Goal: Task Accomplishment & Management: Manage account settings

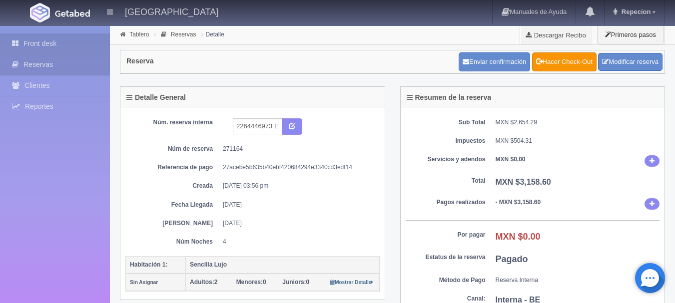
click at [63, 43] on link "Front desk" at bounding box center [55, 43] width 110 height 20
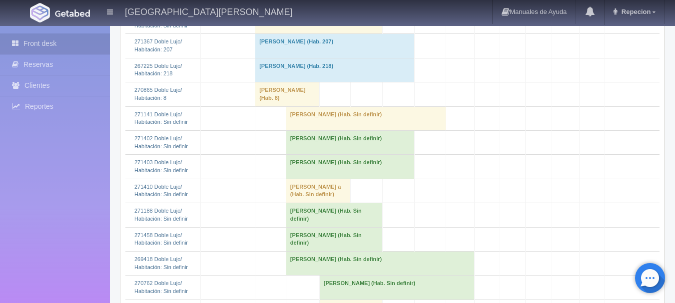
scroll to position [500, 0]
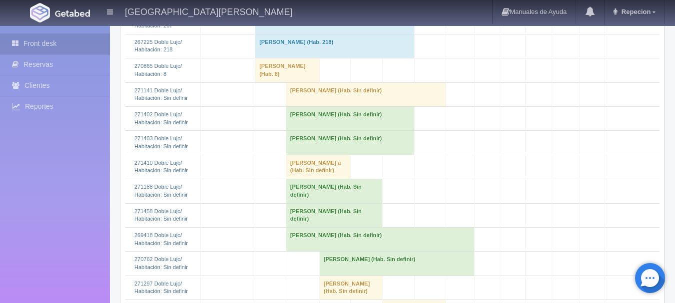
click at [304, 130] on td "Daniel Lopez Alvarez (Hab. Sin definir)" at bounding box center [350, 118] width 128 height 24
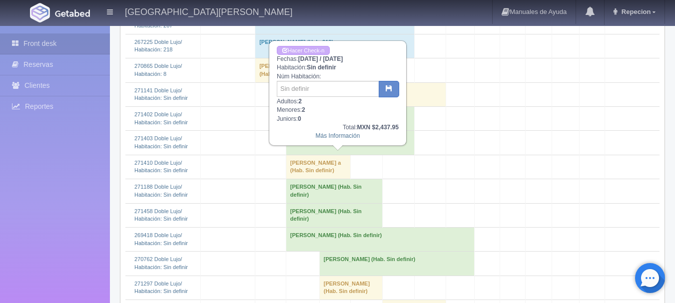
click at [308, 155] on td "Daniel Lopez Reyes (Hab. Sin definir)" at bounding box center [350, 143] width 128 height 24
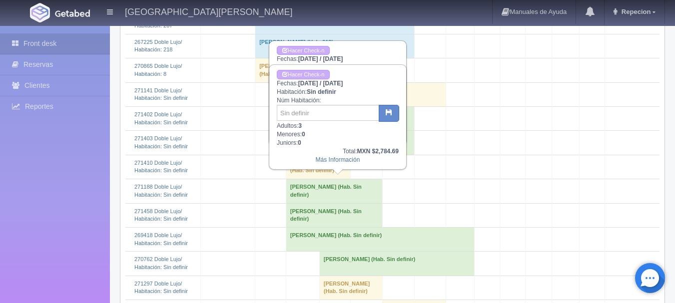
click at [306, 203] on td "PABLO ANGEL RAMIREZ (Hab. Sin definir)" at bounding box center [334, 191] width 96 height 24
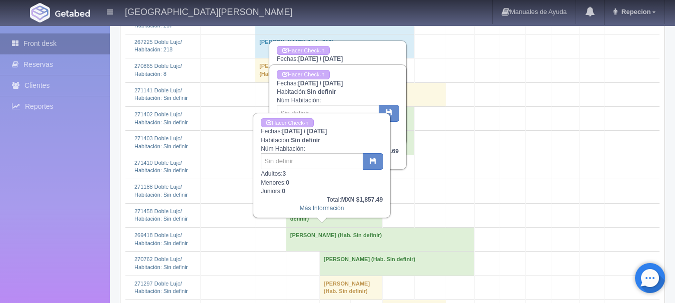
click at [58, 47] on link "Front desk" at bounding box center [55, 43] width 110 height 20
